Goal: Task Accomplishment & Management: Complete application form

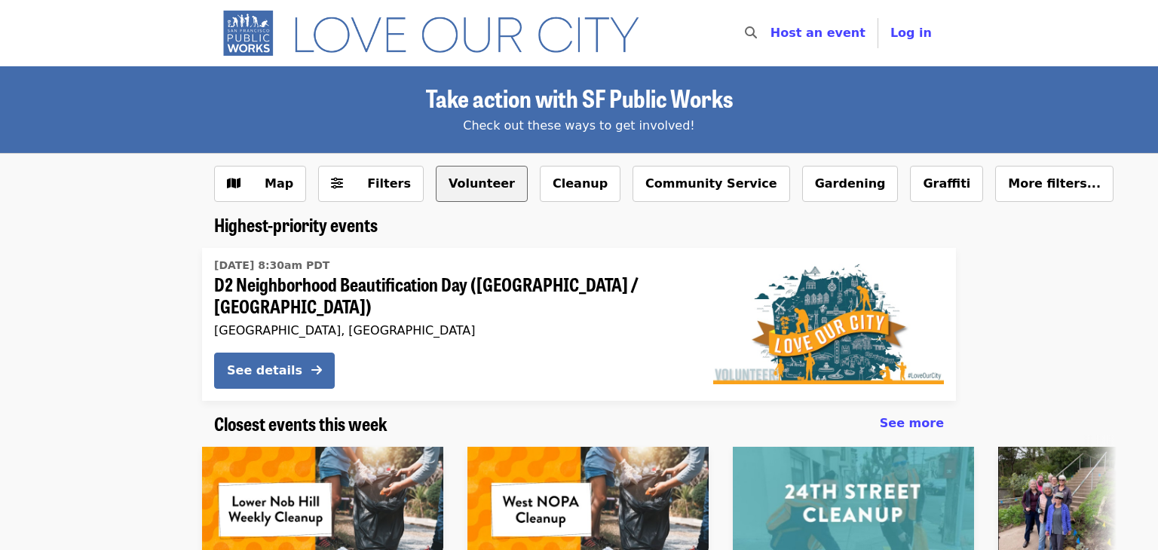
click at [489, 184] on button "Volunteer" at bounding box center [482, 184] width 92 height 36
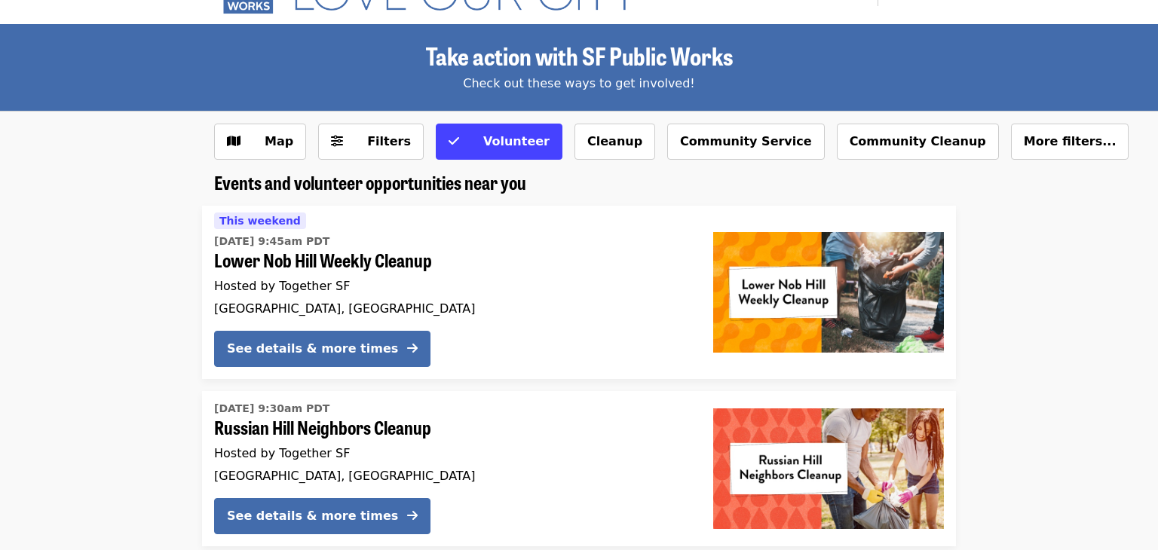
scroll to position [35, 0]
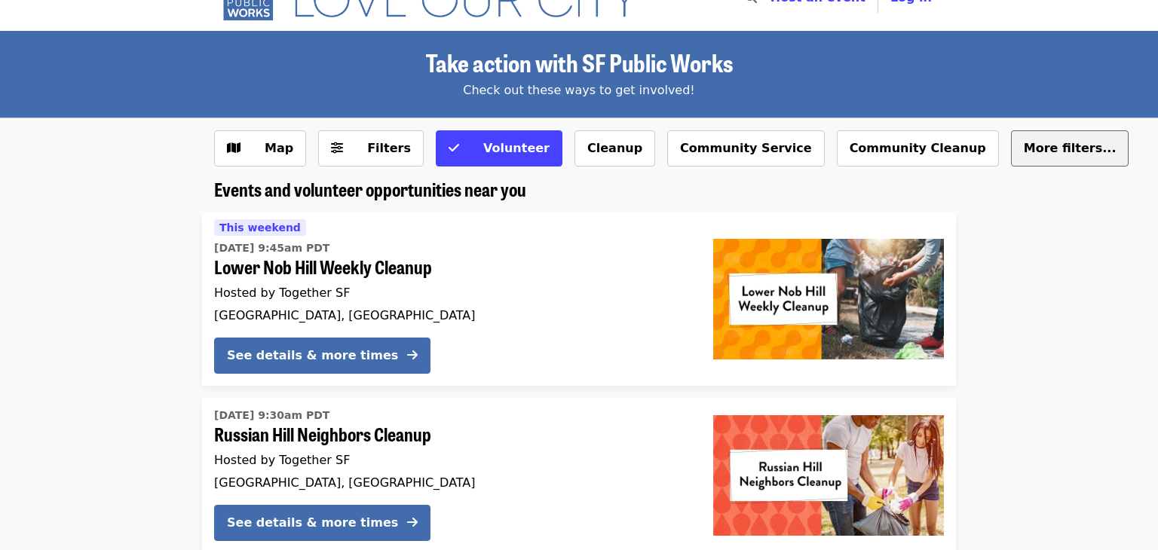
click at [1011, 161] on button "More filters..." at bounding box center [1070, 148] width 118 height 36
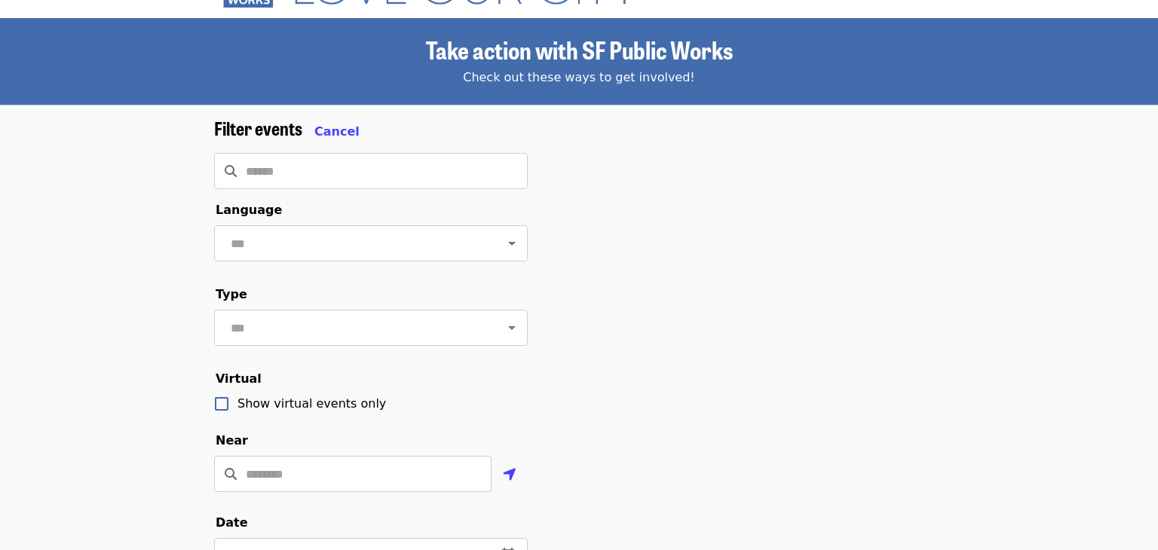
scroll to position [54, 0]
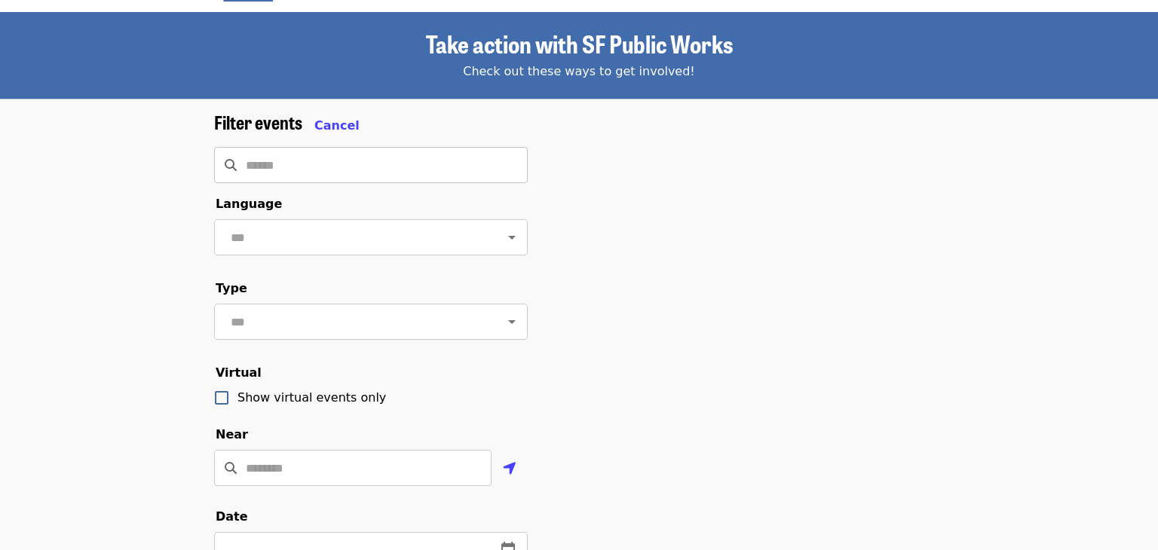
click at [375, 159] on input "Search" at bounding box center [387, 165] width 282 height 36
type input "****"
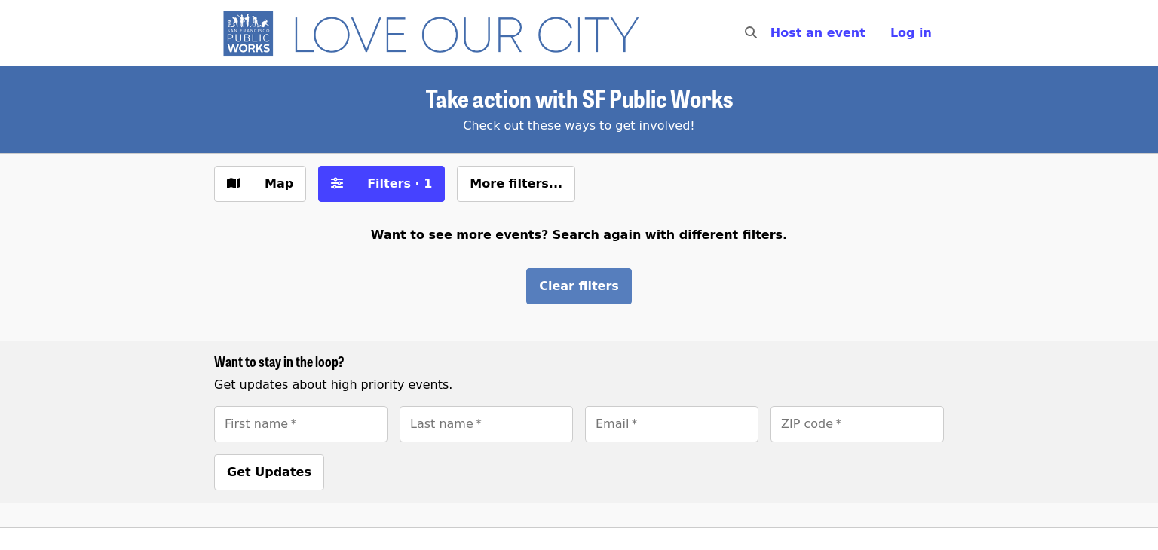
click at [575, 284] on span "Clear filters" at bounding box center [579, 286] width 80 height 14
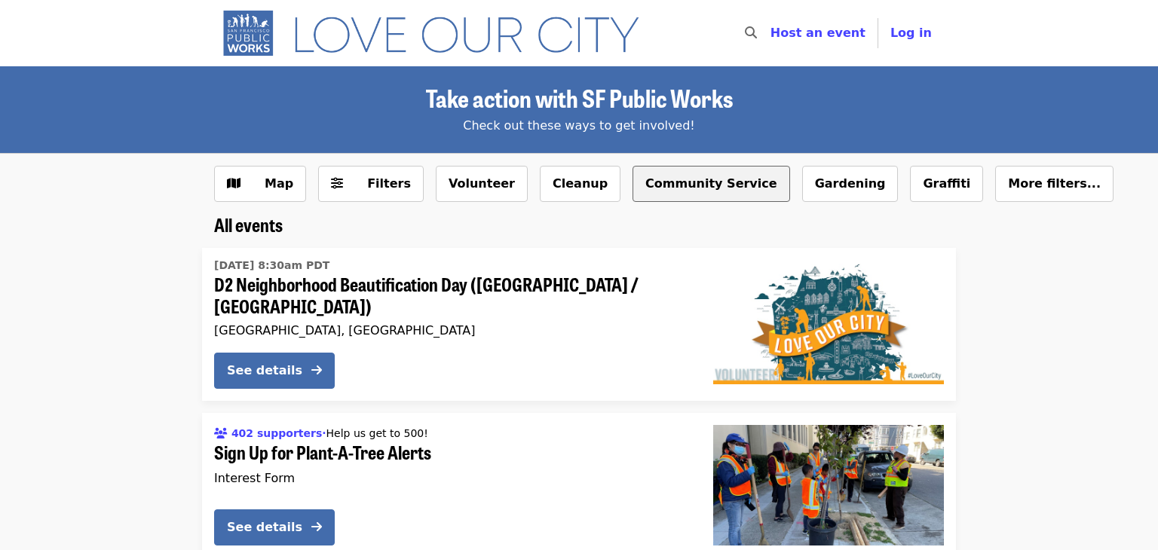
click at [669, 179] on button "Community Service" at bounding box center [712, 184] width 158 height 36
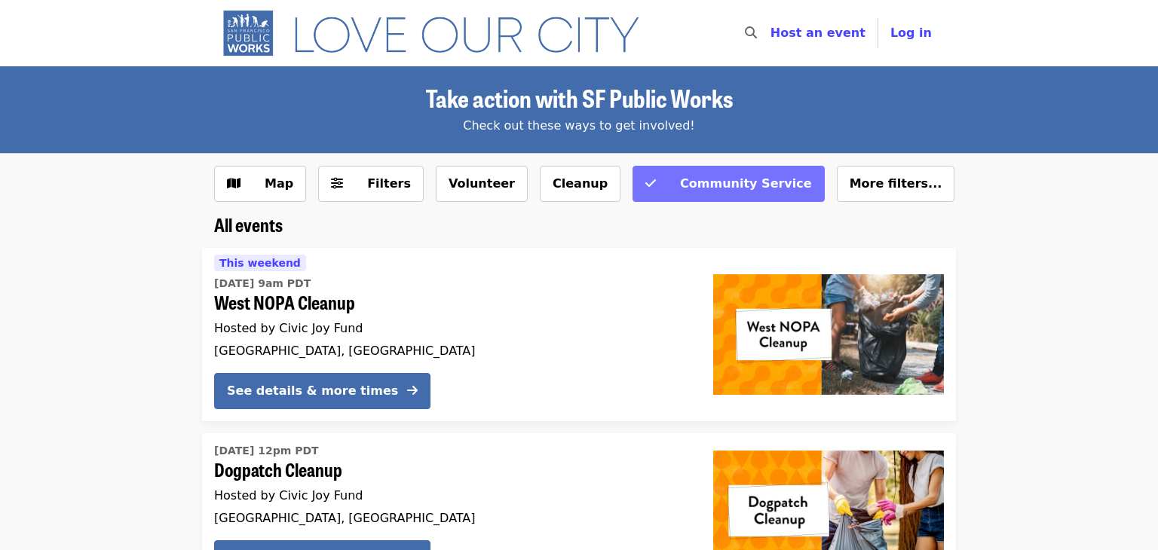
click at [680, 182] on span "Community Service" at bounding box center [746, 183] width 132 height 14
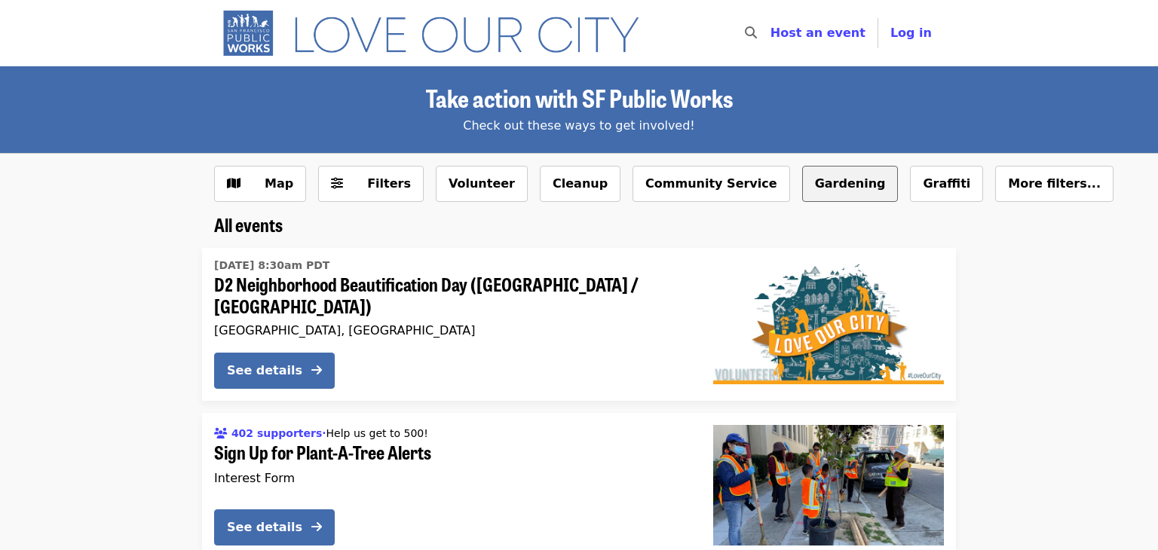
click at [807, 186] on button "Gardening" at bounding box center [850, 184] width 97 height 36
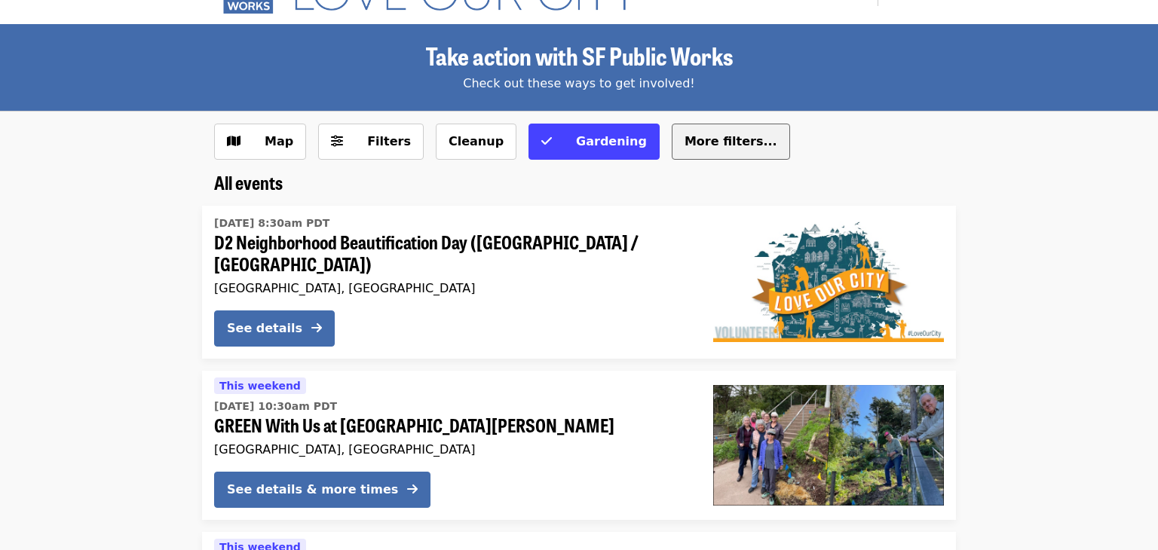
scroll to position [44, 0]
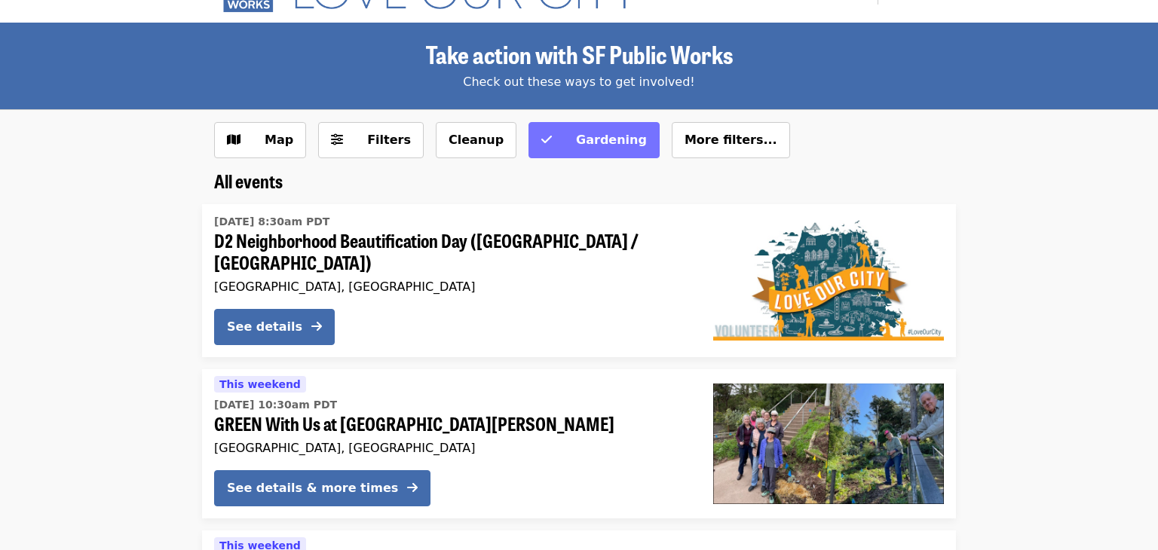
click at [602, 147] on span "Gardening" at bounding box center [604, 140] width 86 height 18
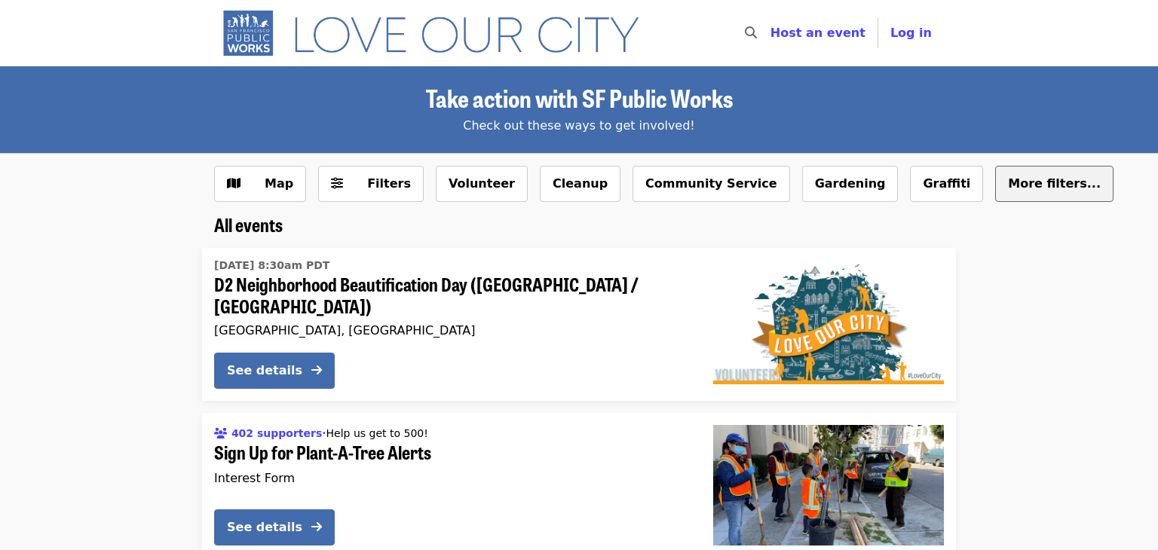
click at [1008, 189] on span "More filters..." at bounding box center [1054, 183] width 93 height 14
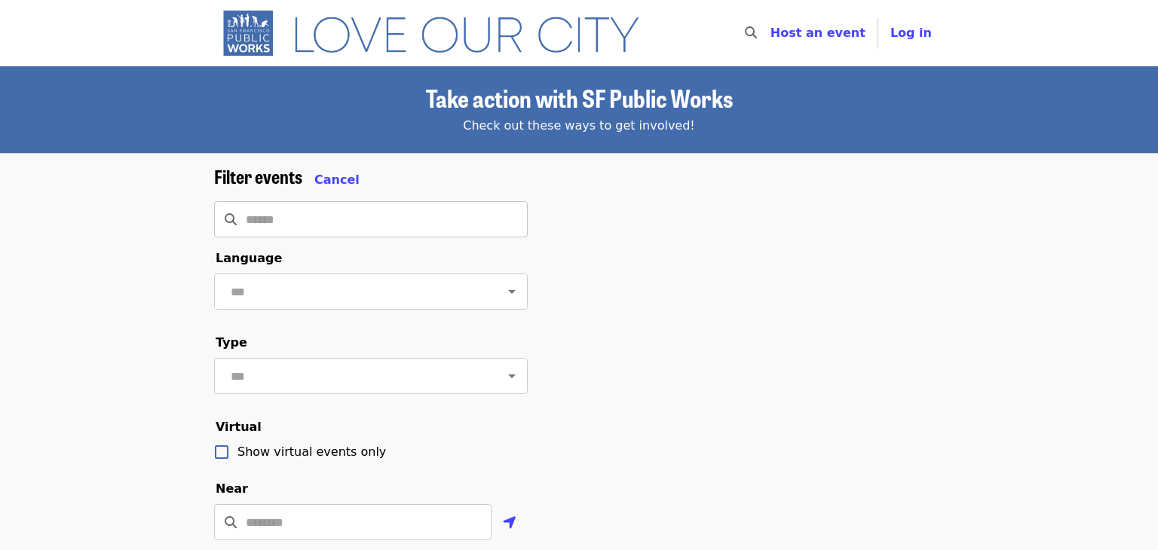
click at [482, 234] on input "Search" at bounding box center [387, 219] width 282 height 36
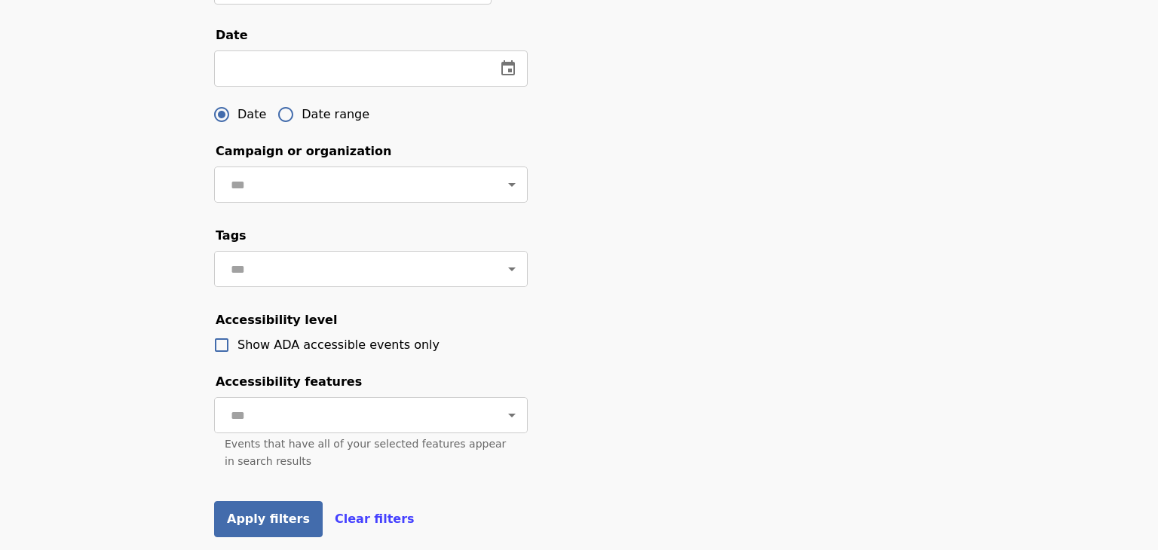
scroll to position [537, 0]
click at [500, 188] on div at bounding box center [501, 183] width 39 height 21
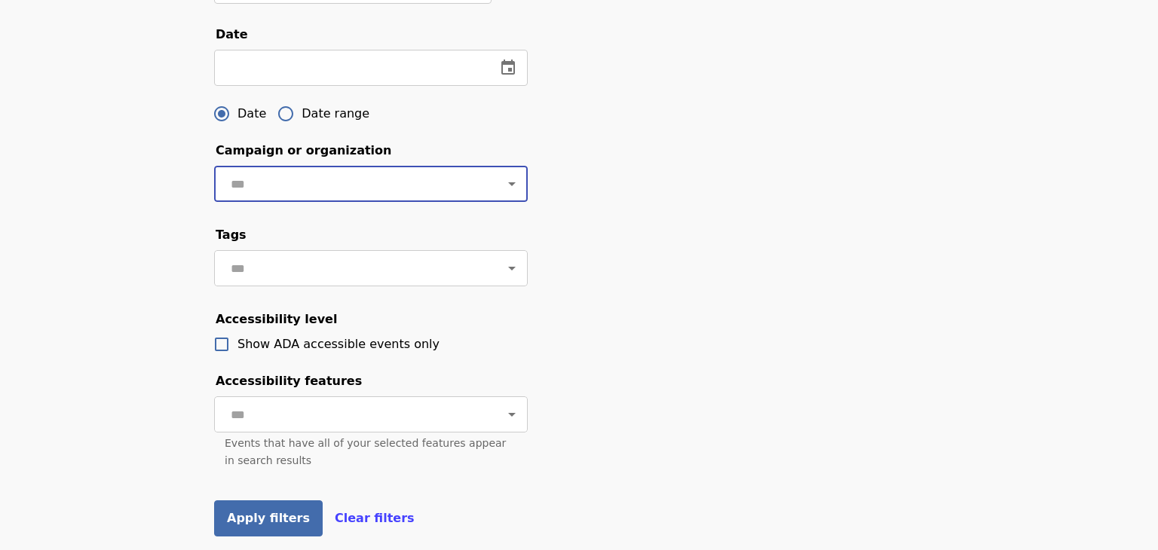
click at [513, 186] on icon "Open" at bounding box center [512, 184] width 18 height 18
click at [566, 195] on div "Filter events Cancel ​ Language ​ Type ​ Virtual Show virtual events only Near …" at bounding box center [579, 91] width 754 height 925
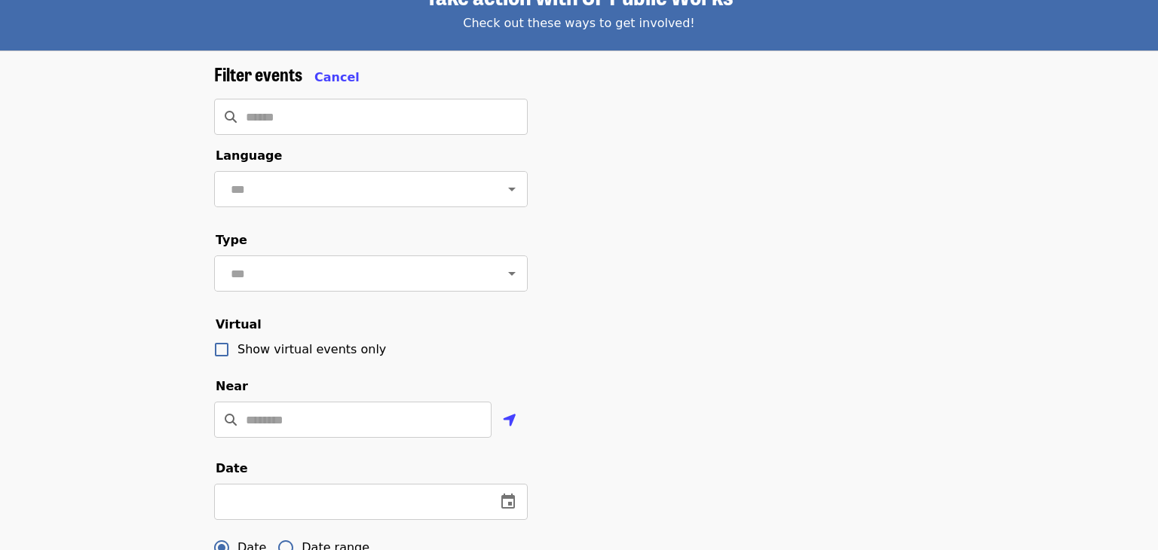
scroll to position [124, 0]
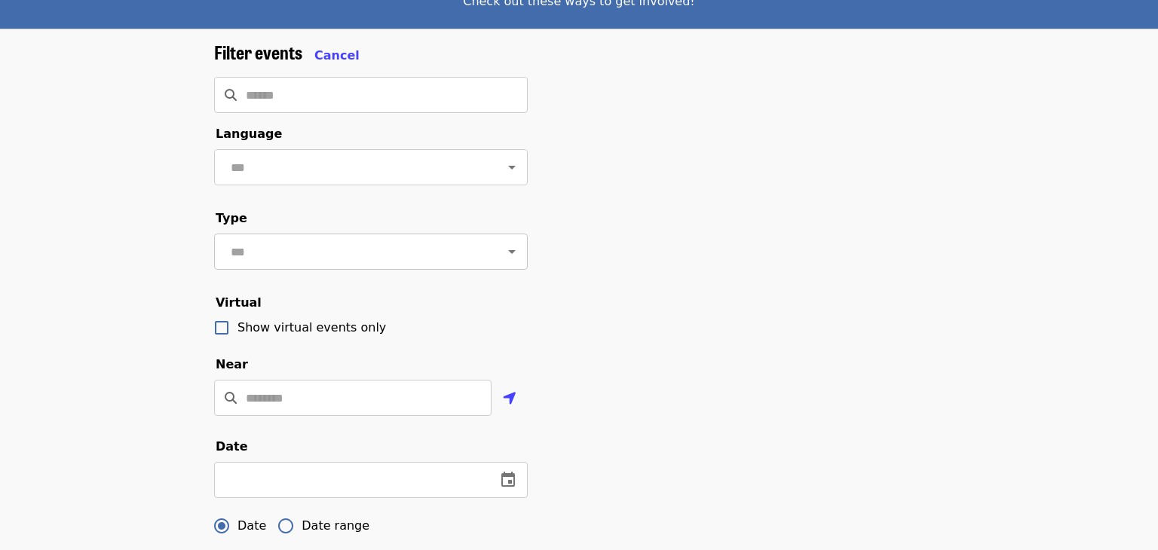
click at [516, 253] on icon "Open" at bounding box center [512, 252] width 18 height 18
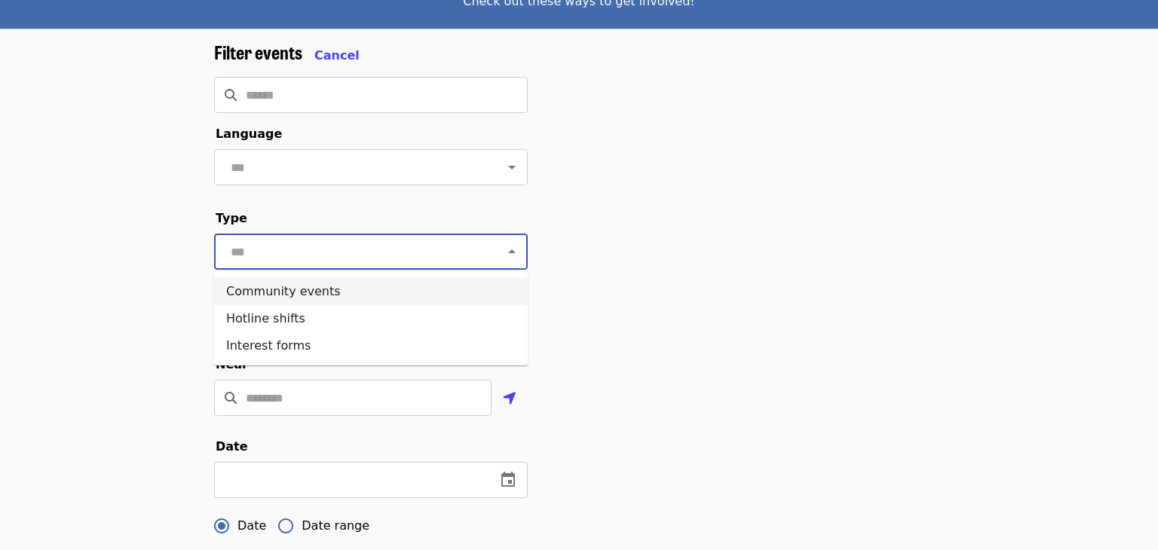
click at [366, 288] on li "Community events" at bounding box center [371, 291] width 314 height 27
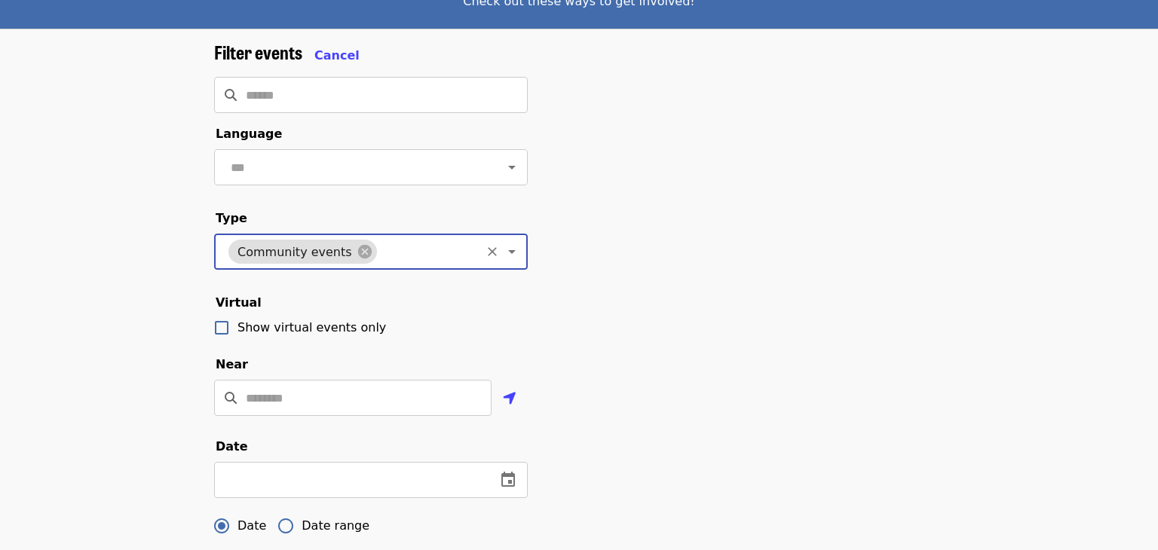
click at [516, 306] on fieldset "Virtual Show virtual events only" at bounding box center [371, 319] width 314 height 50
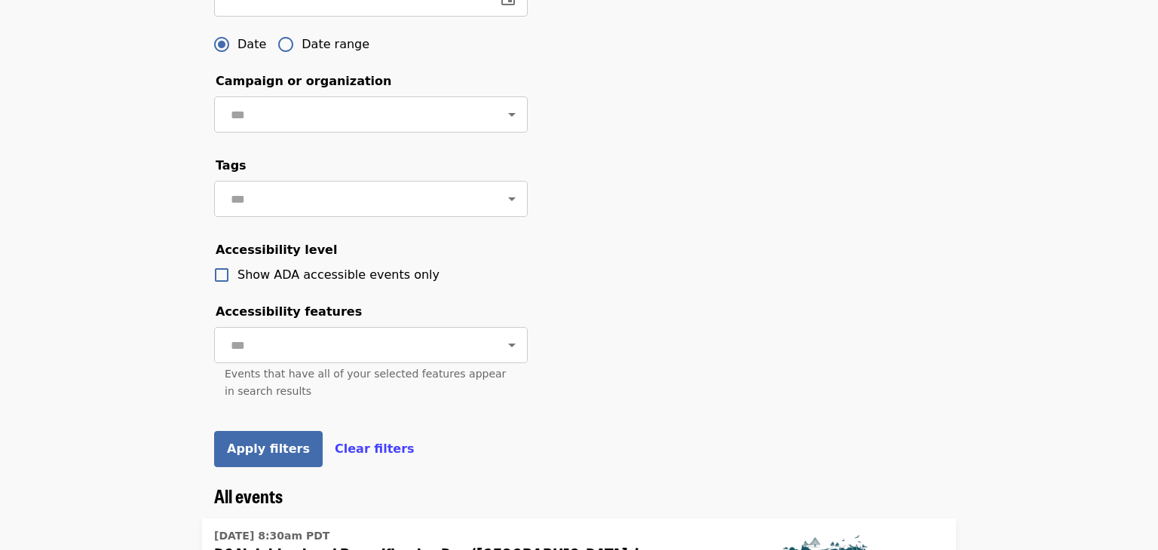
scroll to position [611, 0]
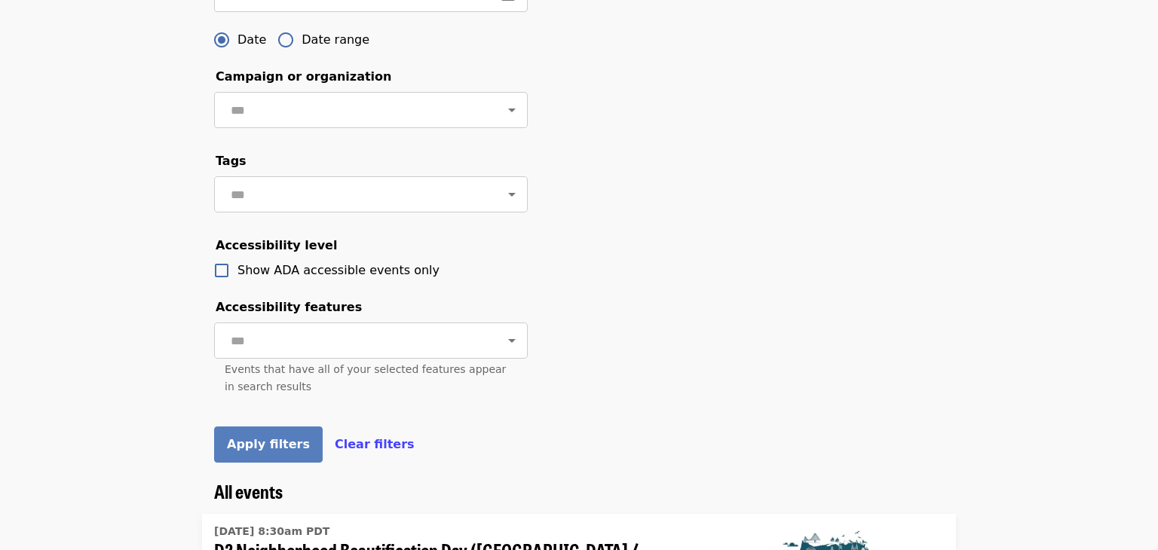
click at [284, 440] on span "Apply filters" at bounding box center [268, 444] width 83 height 14
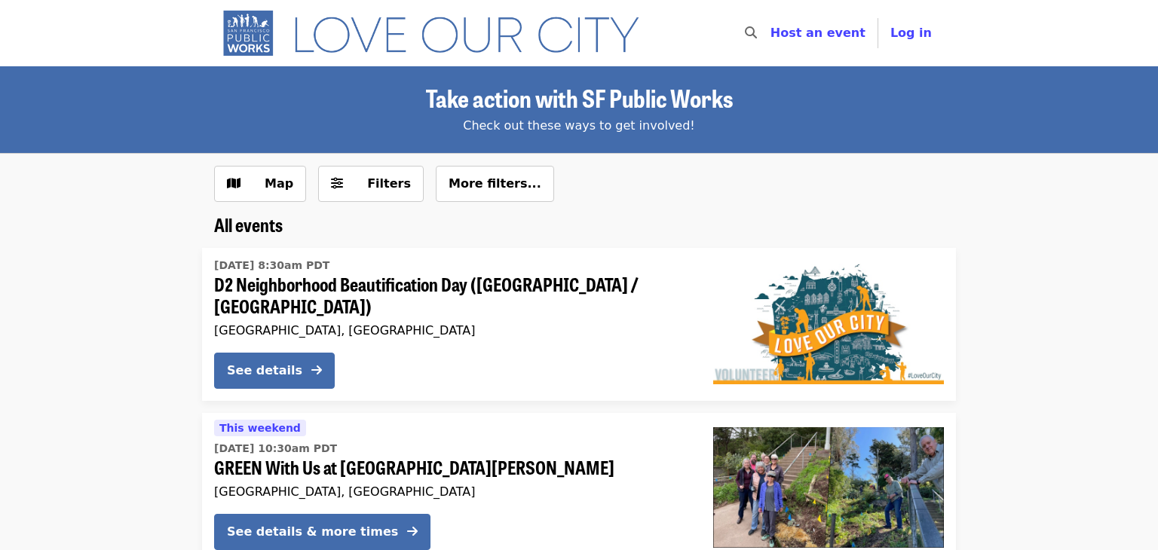
scroll to position [44, 0]
